Goal: Information Seeking & Learning: Learn about a topic

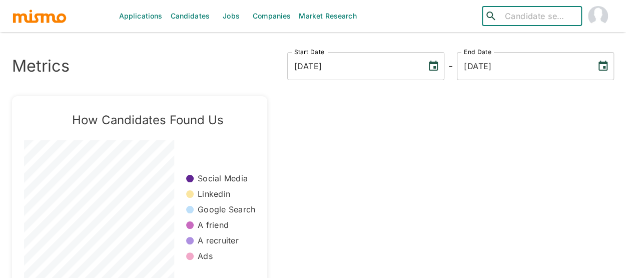
click at [231, 18] on link "Jobs" at bounding box center [231, 16] width 35 height 32
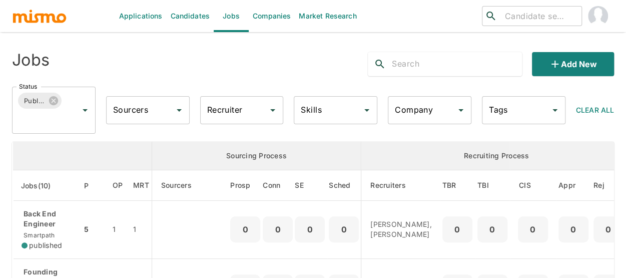
click at [221, 111] on input "Recruiter" at bounding box center [235, 110] width 60 height 19
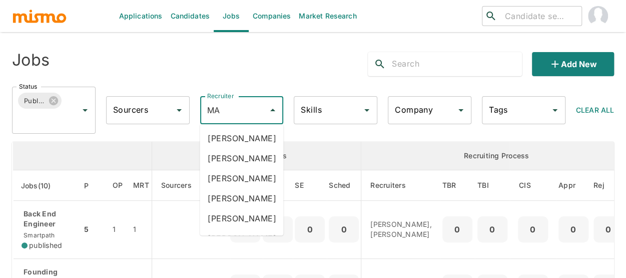
type input "MAI"
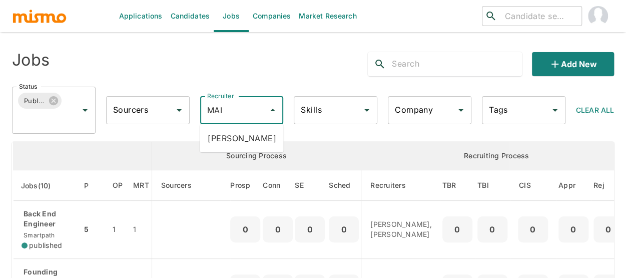
click at [230, 143] on li "[PERSON_NAME]" at bounding box center [242, 138] width 84 height 20
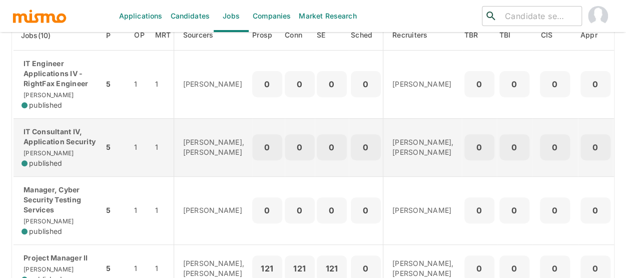
scroll to position [350, 0]
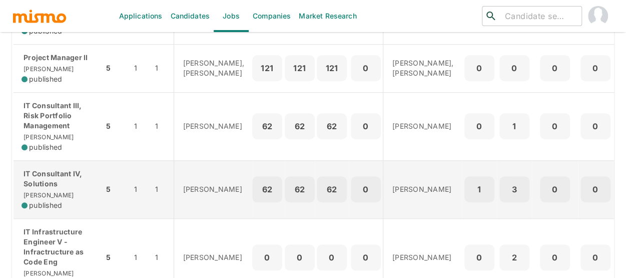
click at [46, 189] on p "IT Consultant IV, Solutions" at bounding box center [59, 179] width 74 height 20
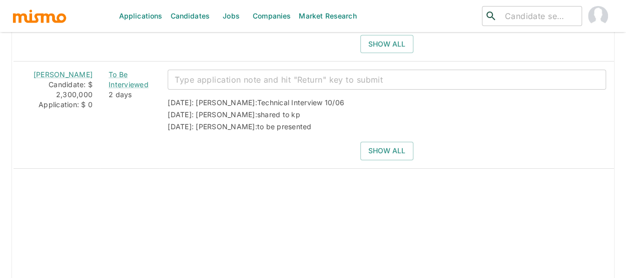
scroll to position [1595, 0]
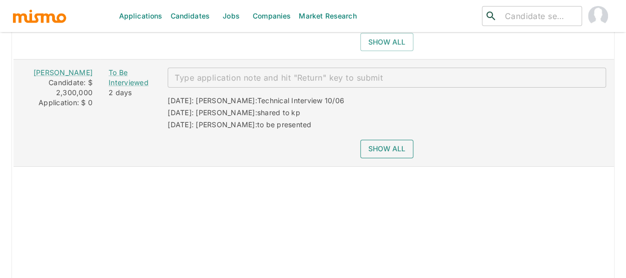
click at [386, 140] on button "Show all" at bounding box center [386, 149] width 53 height 19
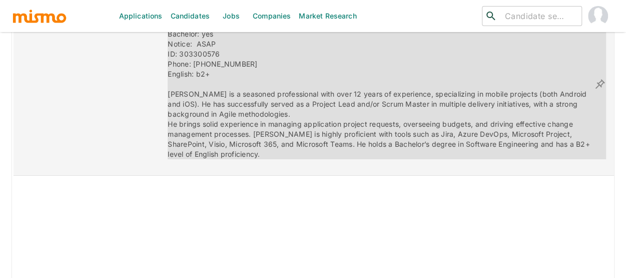
scroll to position [1668, 0]
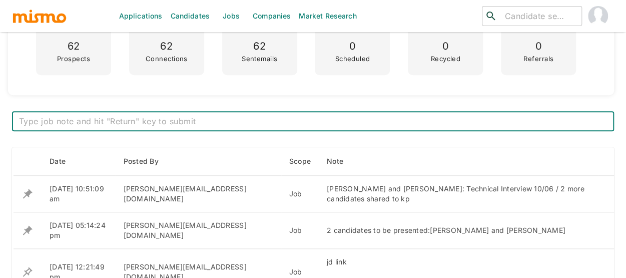
scroll to position [450, 0]
